Goal: Find specific page/section: Find specific page/section

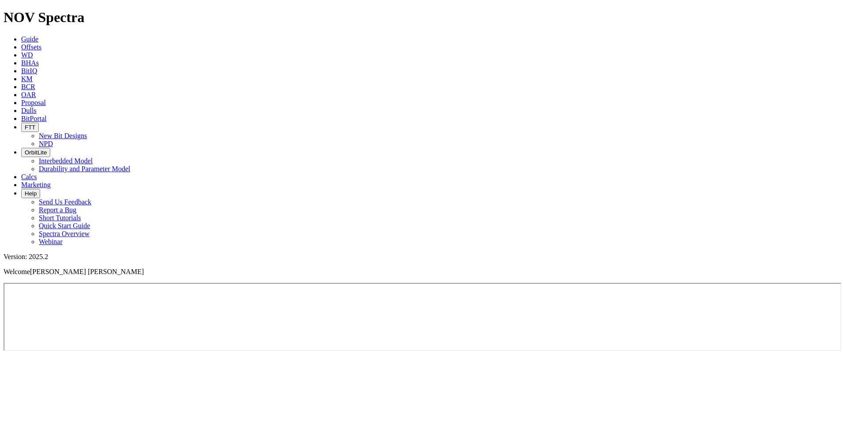
click at [25, 149] on icon "button" at bounding box center [25, 152] width 0 height 7
click at [130, 165] on link "Durability and Parameter Model" at bounding box center [85, 168] width 92 height 7
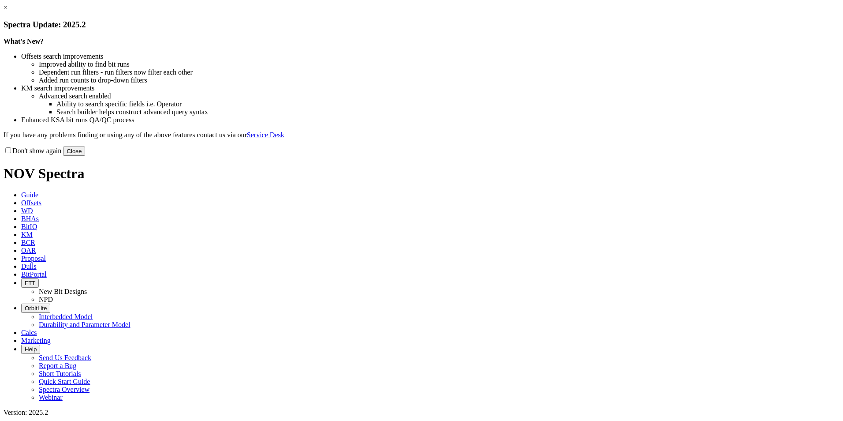
click at [85, 156] on button "Close" at bounding box center [74, 150] width 22 height 9
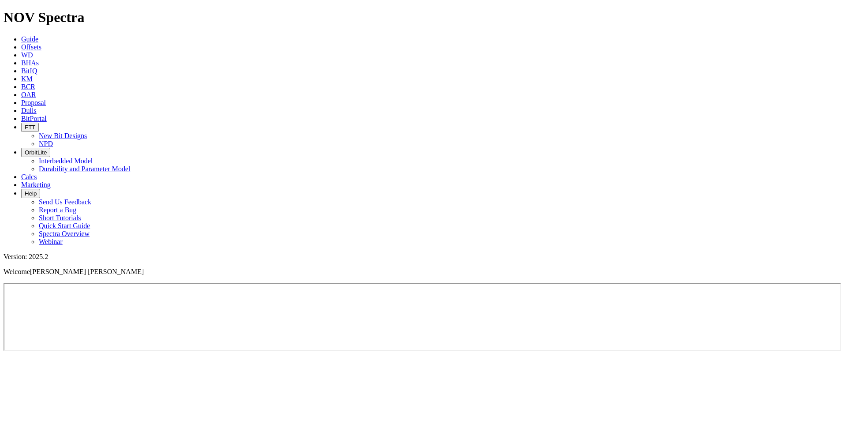
click at [25, 149] on icon "button" at bounding box center [25, 152] width 0 height 7
click at [130, 165] on link "Durability and Parameter Model" at bounding box center [85, 168] width 92 height 7
click at [21, 43] on icon at bounding box center [21, 46] width 0 height 7
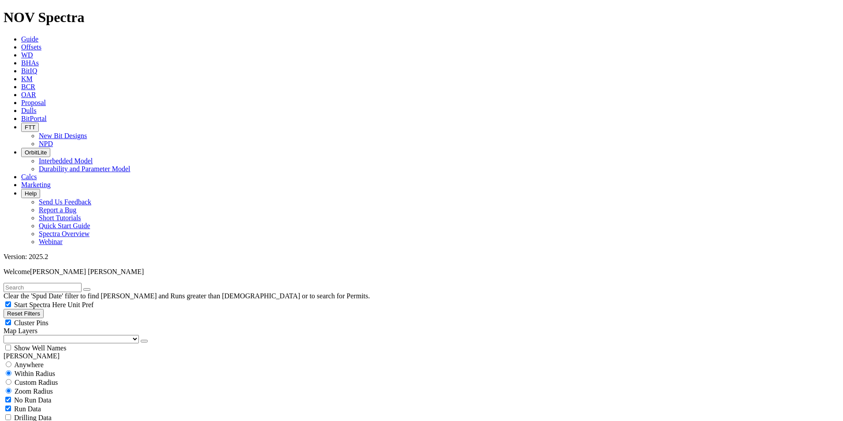
click at [38, 283] on input "text" at bounding box center [43, 287] width 78 height 9
paste input "B626-02"
click at [25, 283] on input "B626-02" at bounding box center [43, 287] width 78 height 9
click at [21, 283] on input "B626-02" at bounding box center [43, 287] width 78 height 9
type input "B626-02"
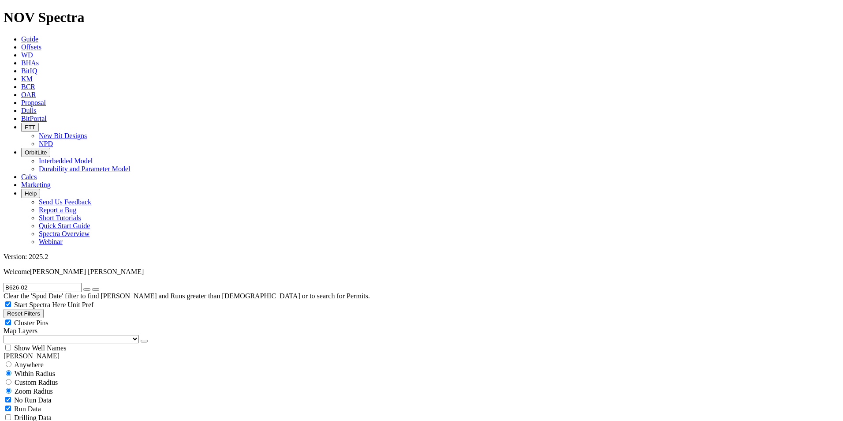
click at [96, 289] on icon "submit" at bounding box center [96, 289] width 0 height 0
click at [17, 360] on div "Anywhere" at bounding box center [422, 364] width 836 height 9
radio input "true"
radio input "false"
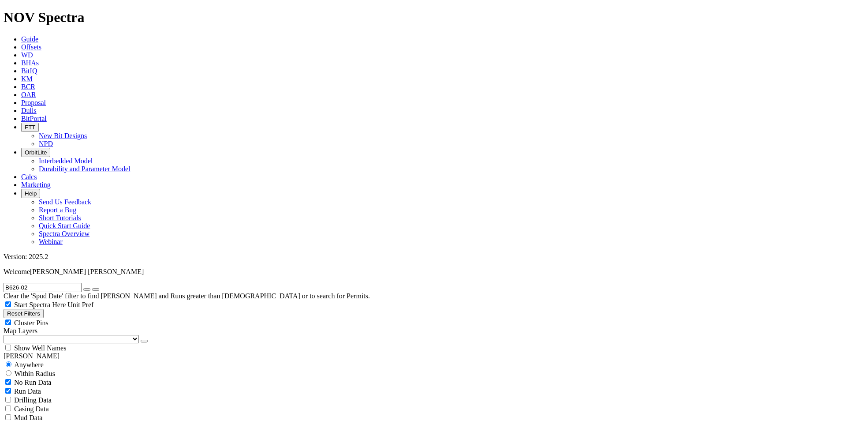
click at [17, 360] on div "Anywhere" at bounding box center [422, 364] width 836 height 9
click at [44, 309] on button "Reset Filters" at bounding box center [24, 313] width 40 height 9
radio input "false"
radio input "true"
type input "10/14/23"
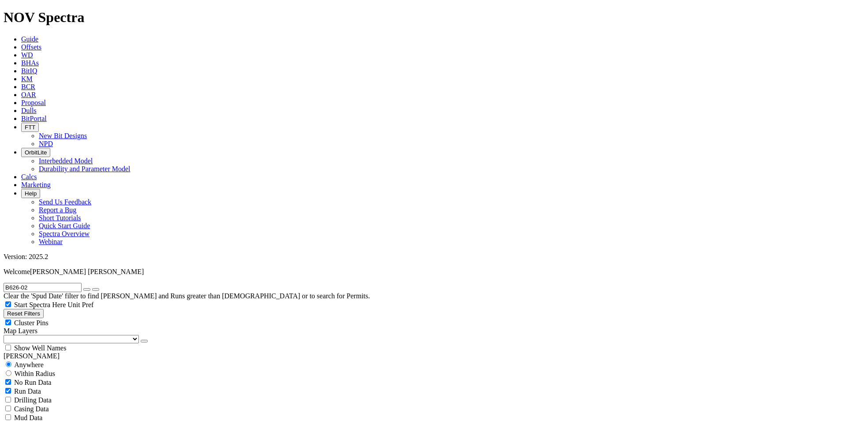
type input "10/14/25"
click at [53, 283] on input "text" at bounding box center [43, 287] width 78 height 9
paste input "B626-02"
click at [24, 283] on input "B626-02" at bounding box center [43, 287] width 78 height 9
click at [77, 283] on input "B626-02" at bounding box center [43, 287] width 78 height 9
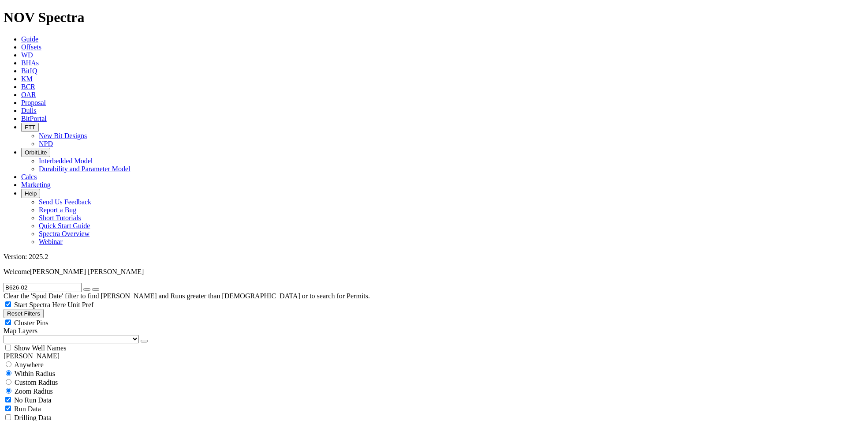
type input "B626-02"
click at [28, 361] on span "Anywhere" at bounding box center [29, 364] width 30 height 7
radio input "true"
radio input "false"
